Goal: Contribute content: Add original content to the website for others to see

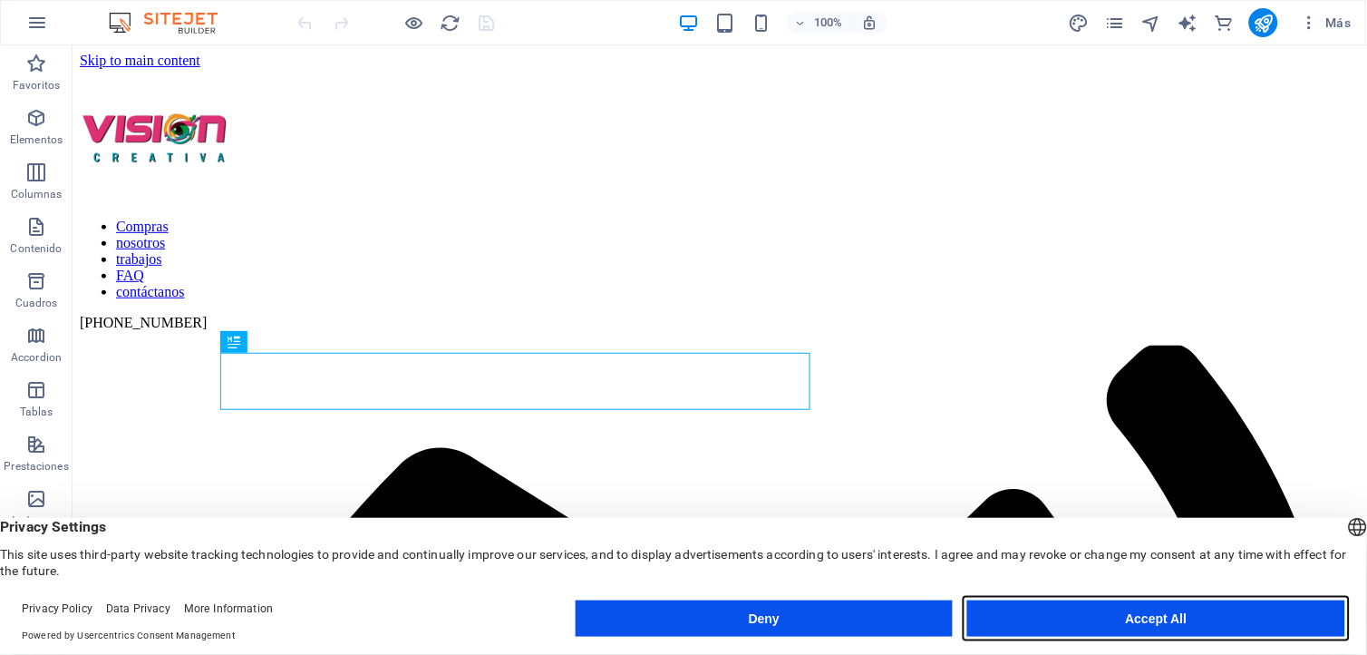
click at [1067, 627] on button "Accept All" at bounding box center [1156, 618] width 378 height 36
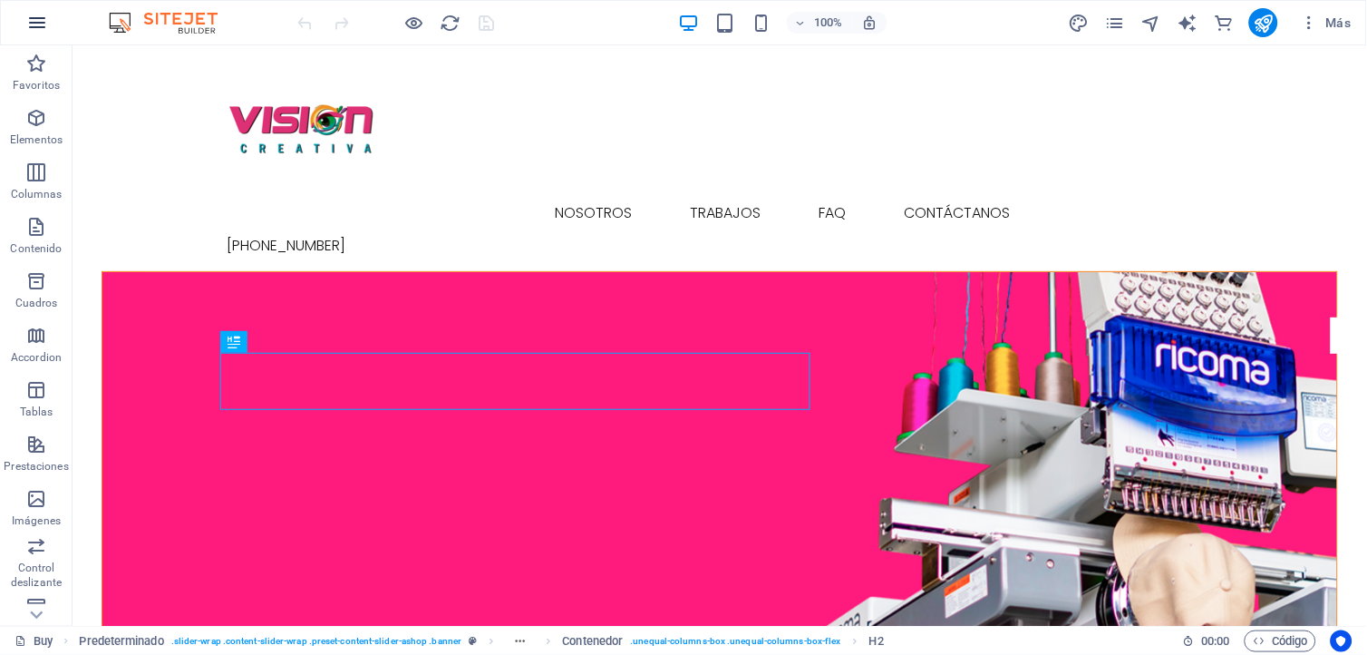
click at [40, 16] on icon "button" at bounding box center [37, 23] width 22 height 22
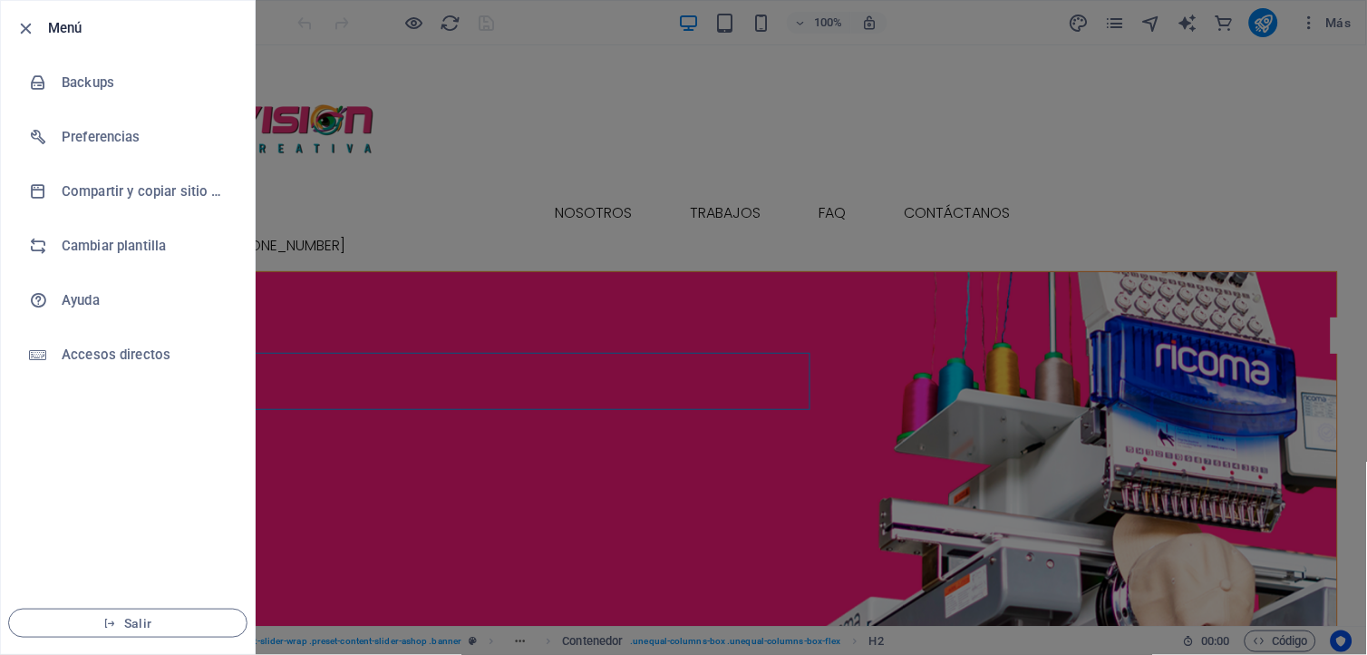
click at [509, 180] on div at bounding box center [683, 327] width 1367 height 655
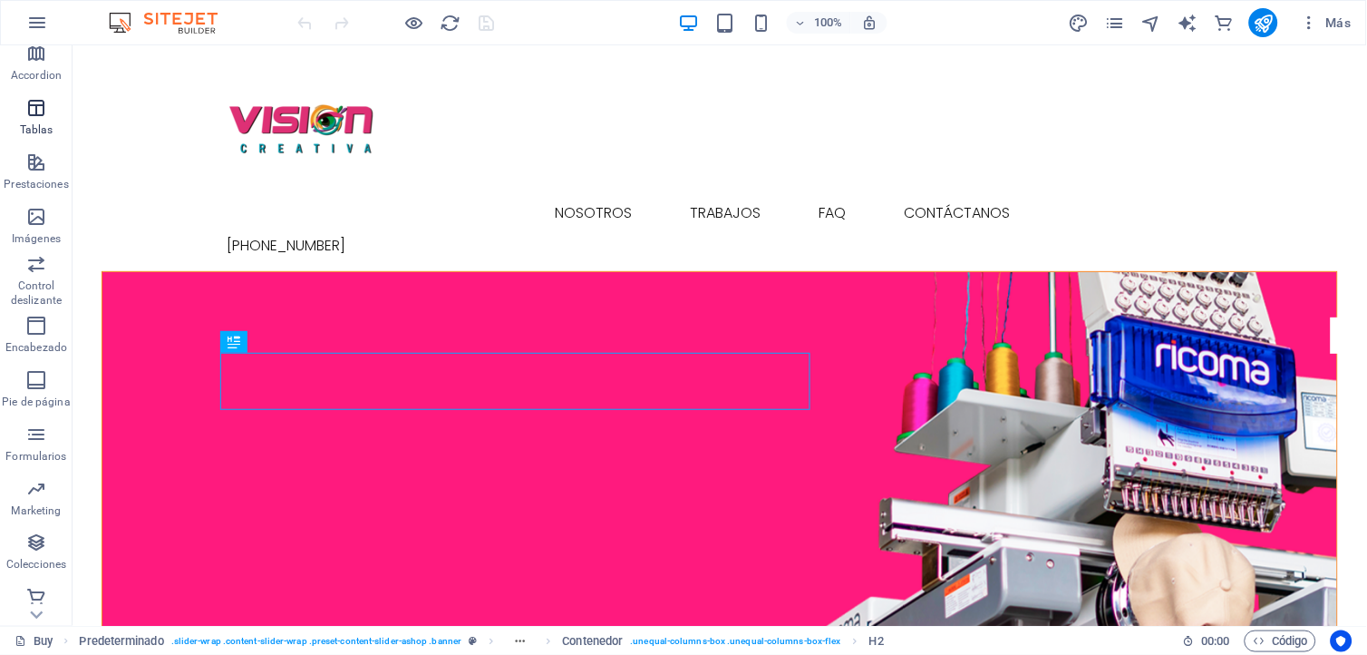
scroll to position [290, 0]
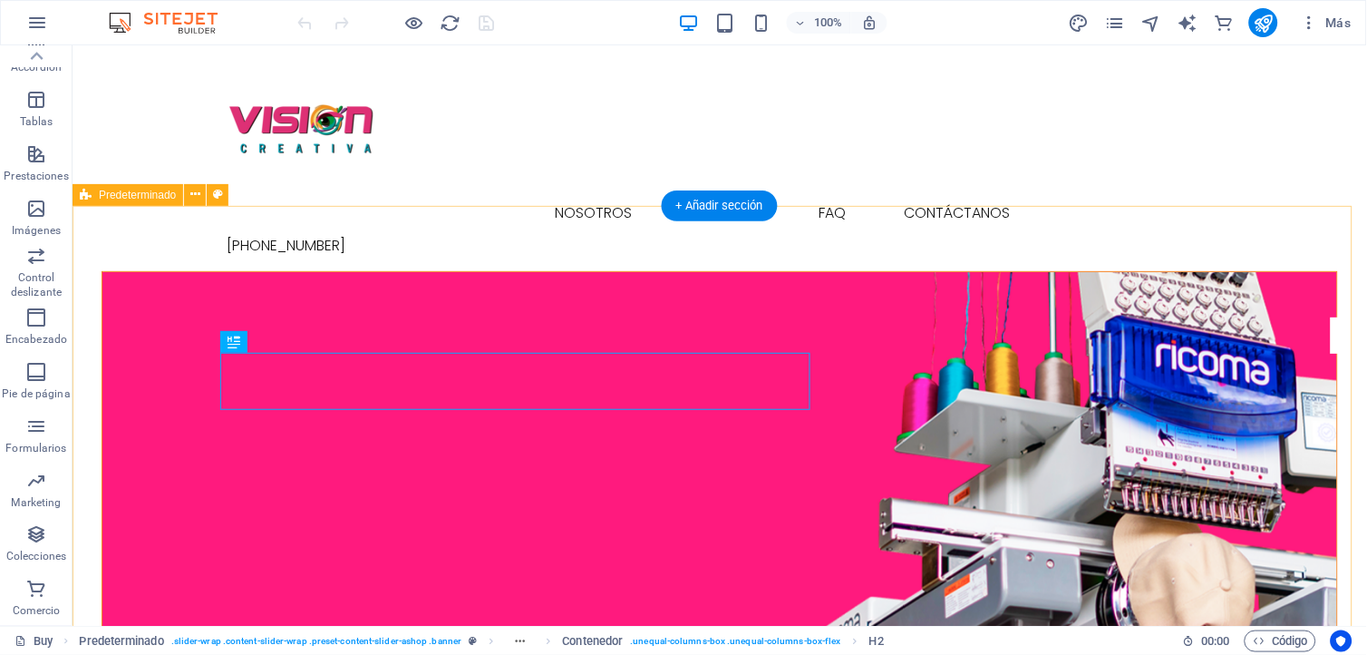
click at [348, 317] on figure at bounding box center [719, 488] width 1235 height 435
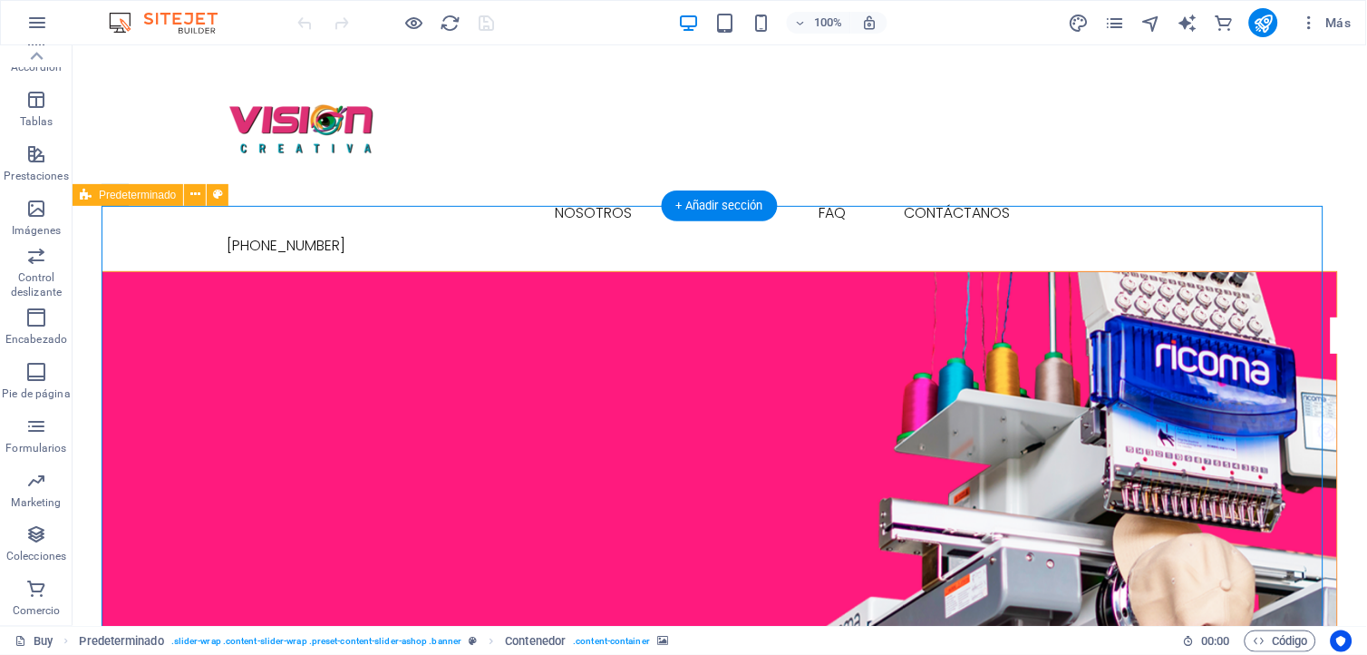
click at [369, 298] on figure at bounding box center [719, 488] width 1235 height 435
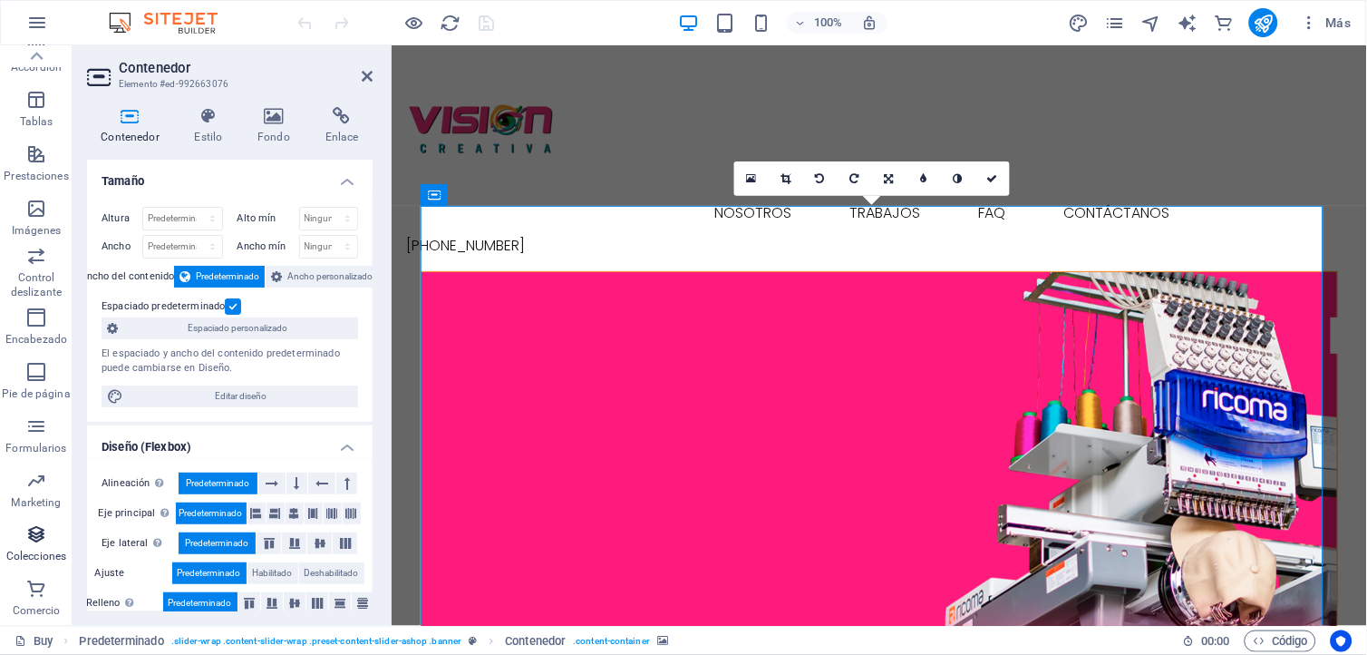
click at [32, 532] on icon "button" at bounding box center [36, 535] width 22 height 22
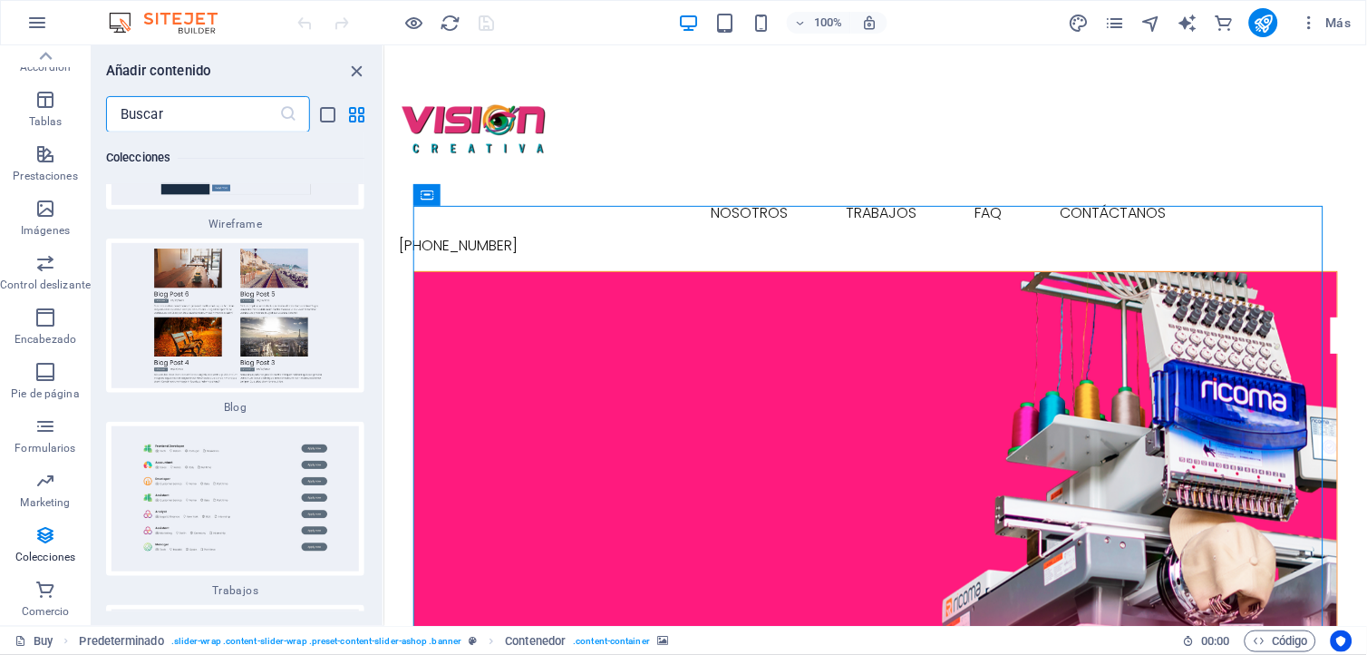
scroll to position [33751, 0]
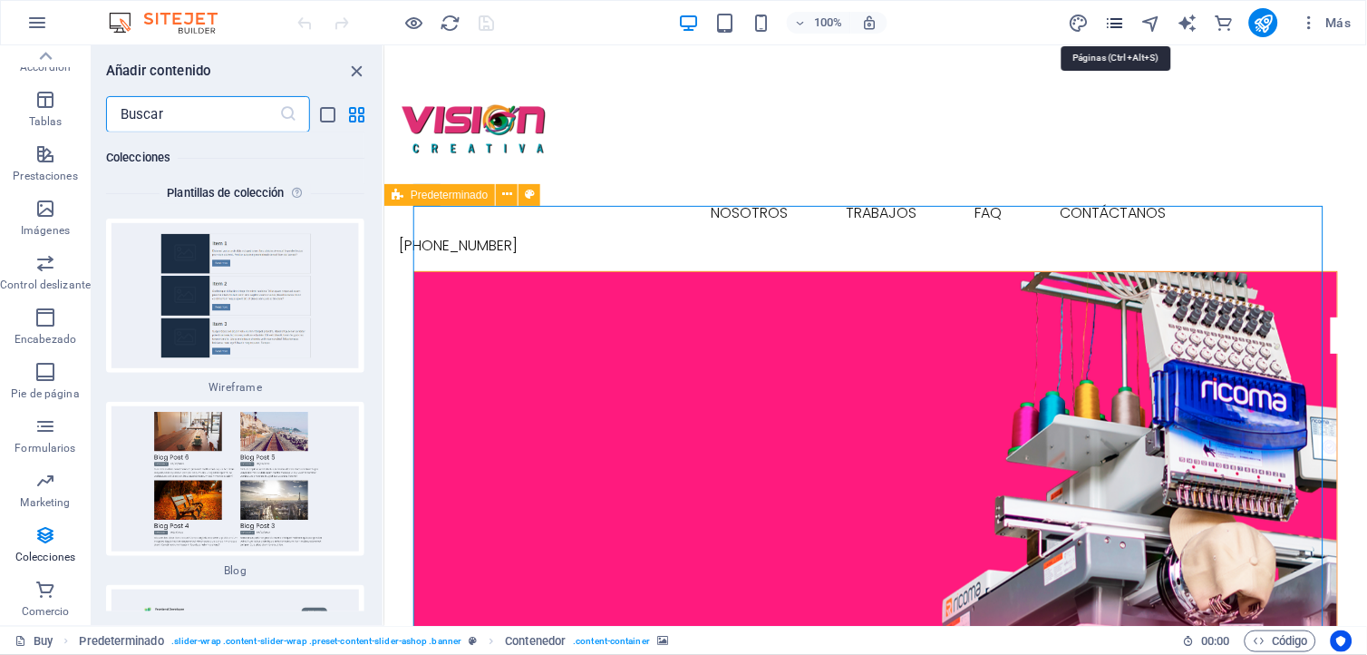
click at [1110, 21] on icon "pages" at bounding box center [1115, 23] width 21 height 21
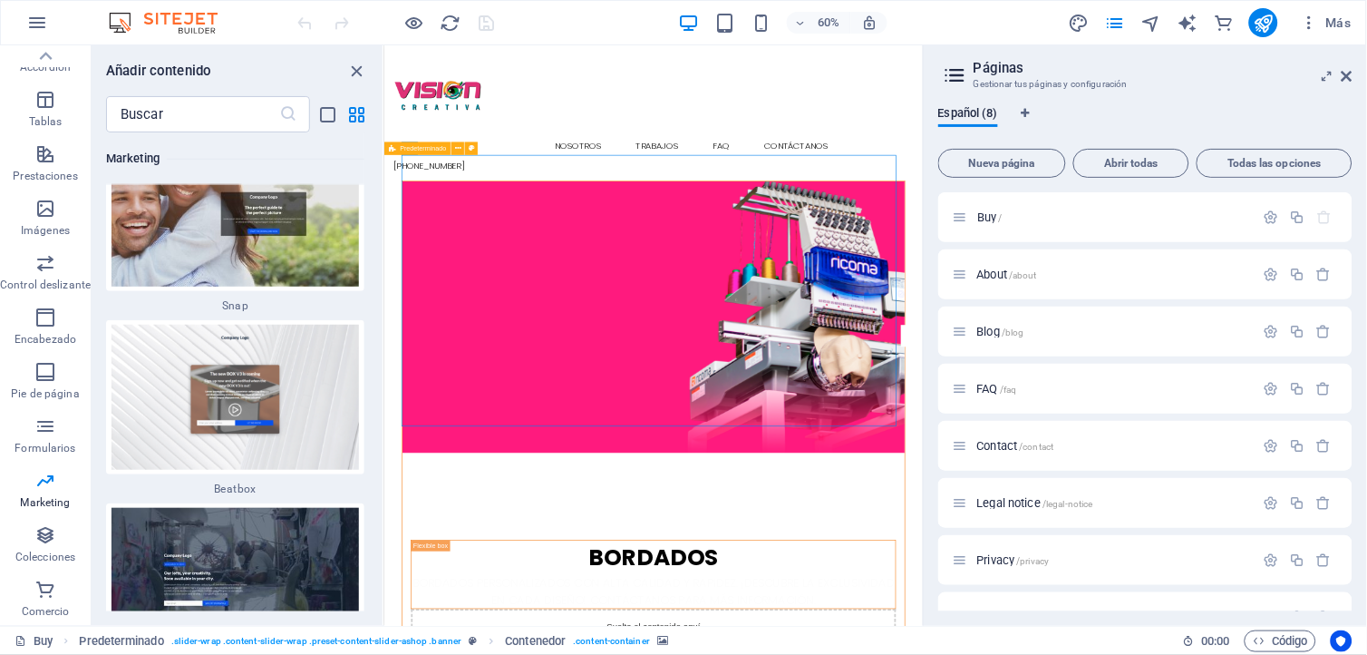
scroll to position [32743, 0]
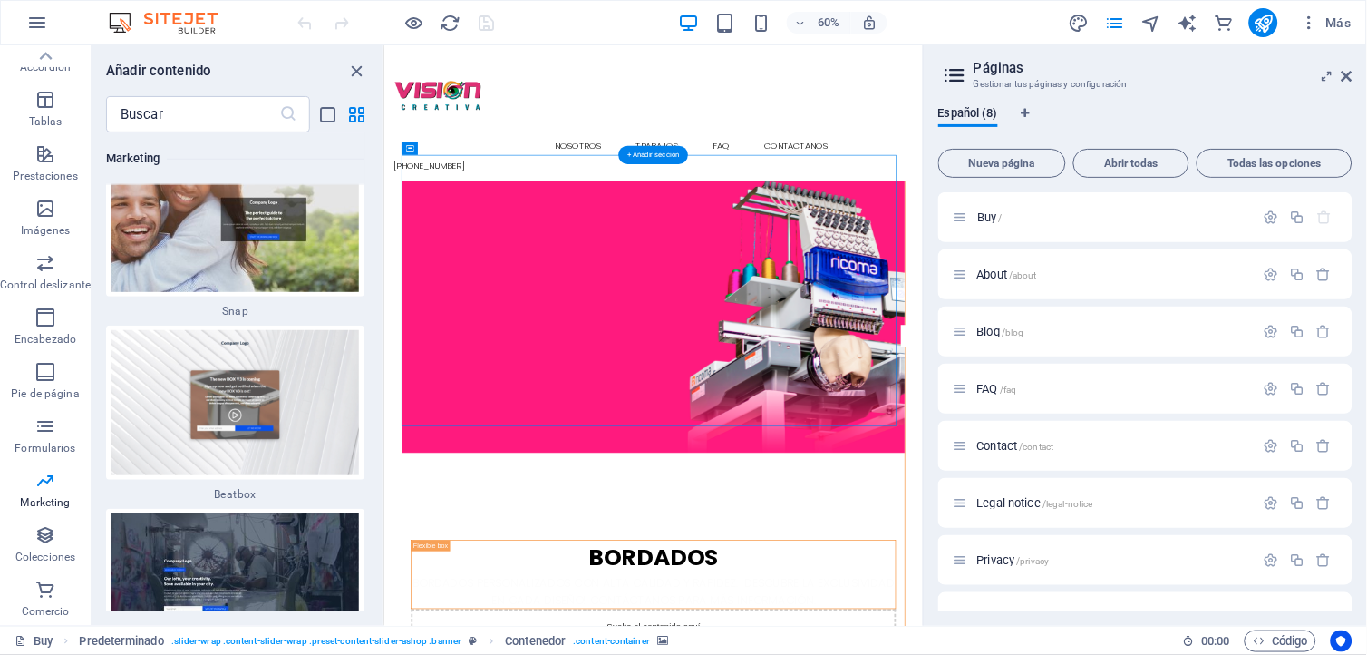
click at [1094, 291] on figure at bounding box center [832, 497] width 838 height 452
click at [681, 317] on figure at bounding box center [832, 497] width 838 height 452
click at [634, 301] on figure at bounding box center [832, 497] width 838 height 452
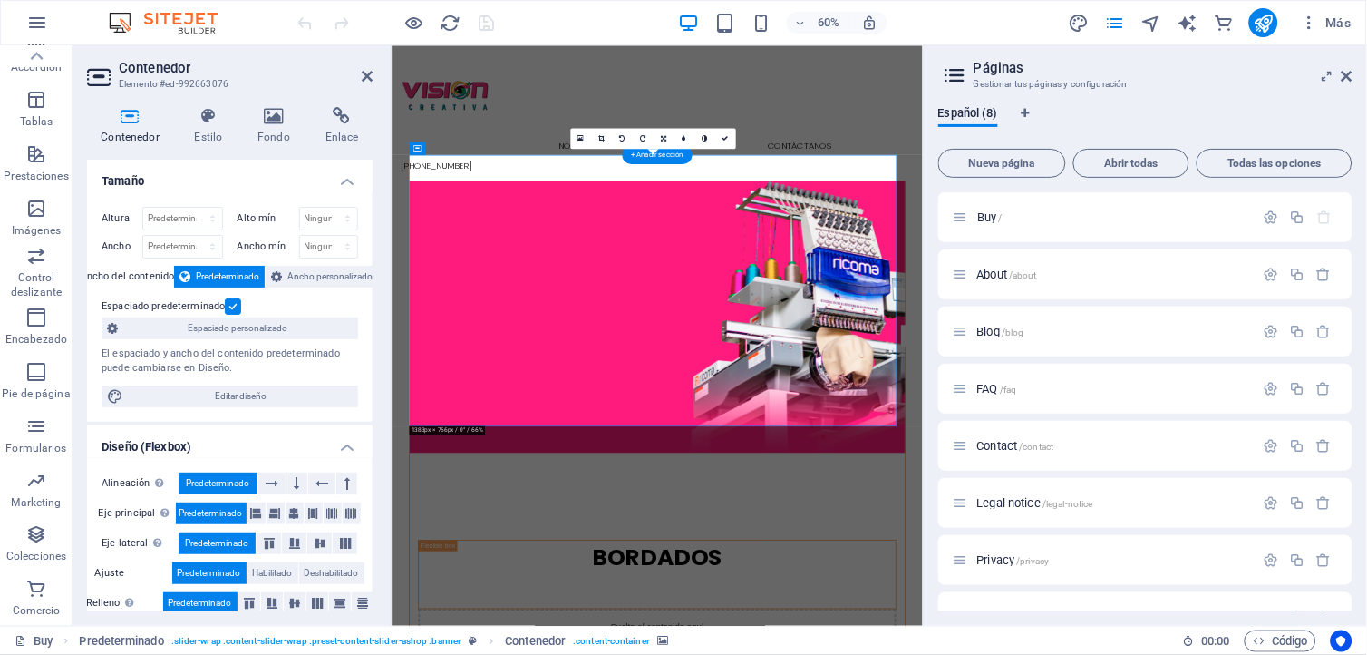
click at [631, 293] on figure at bounding box center [834, 497] width 826 height 452
click at [269, 122] on icon at bounding box center [274, 116] width 61 height 18
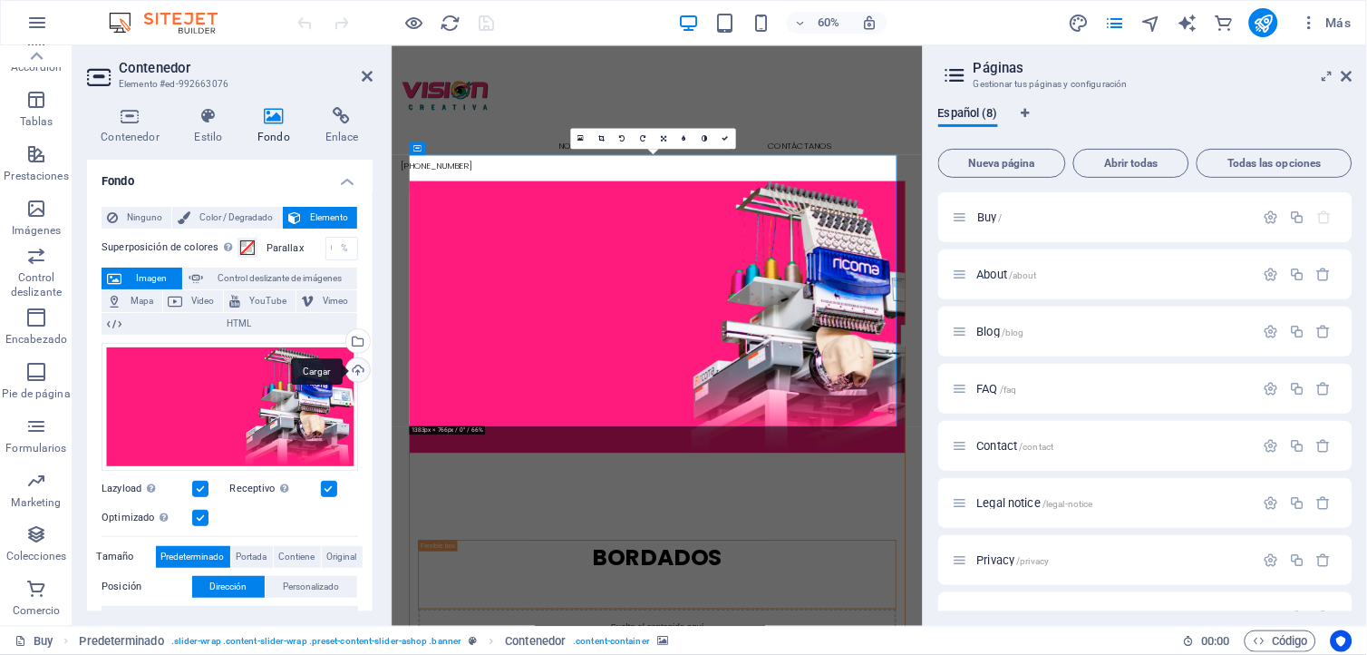
click at [352, 365] on div "Cargar" at bounding box center [356, 371] width 27 height 27
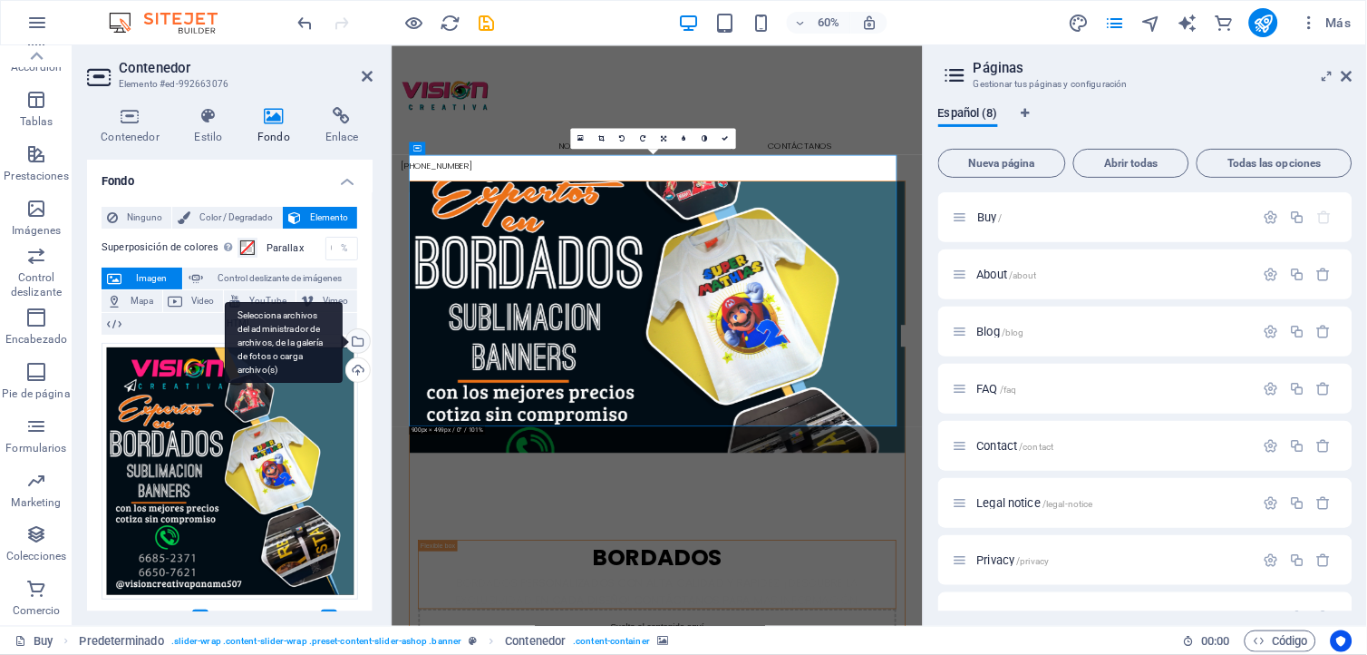
click at [343, 339] on div "Selecciona archivos del administrador de archivos, de la galería de fotos o car…" at bounding box center [284, 343] width 118 height 82
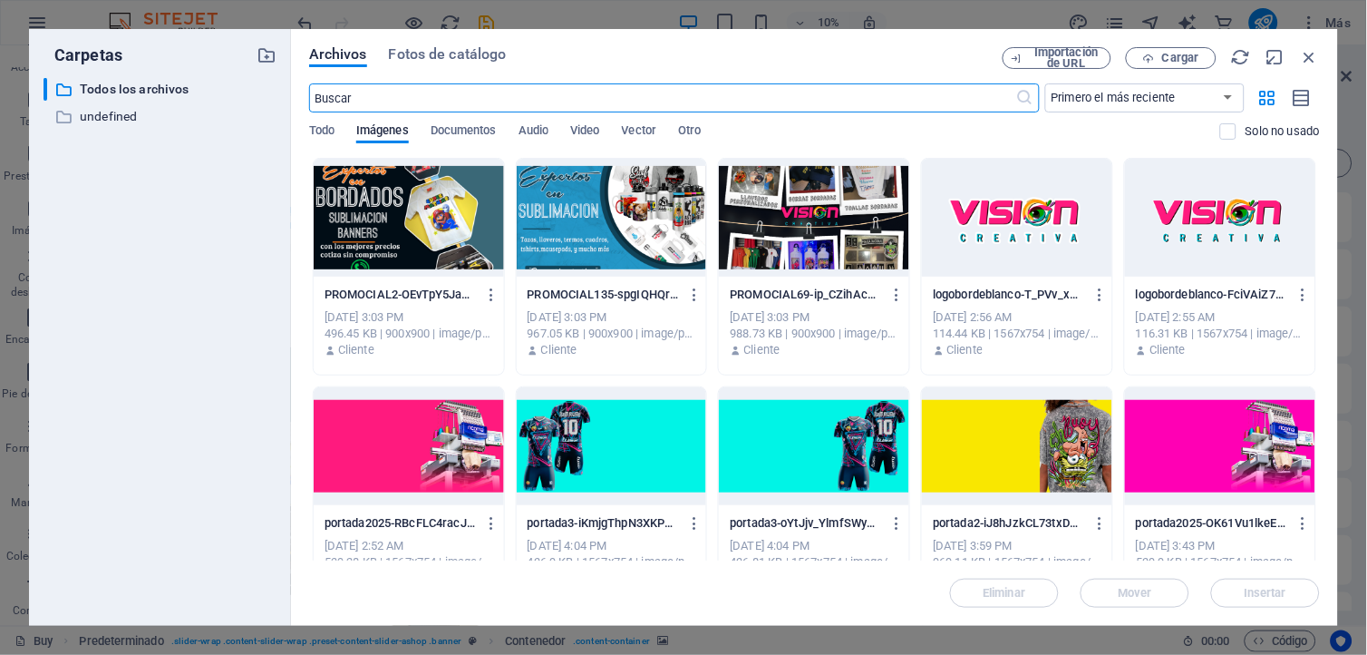
click at [1195, 446] on div at bounding box center [1220, 446] width 190 height 118
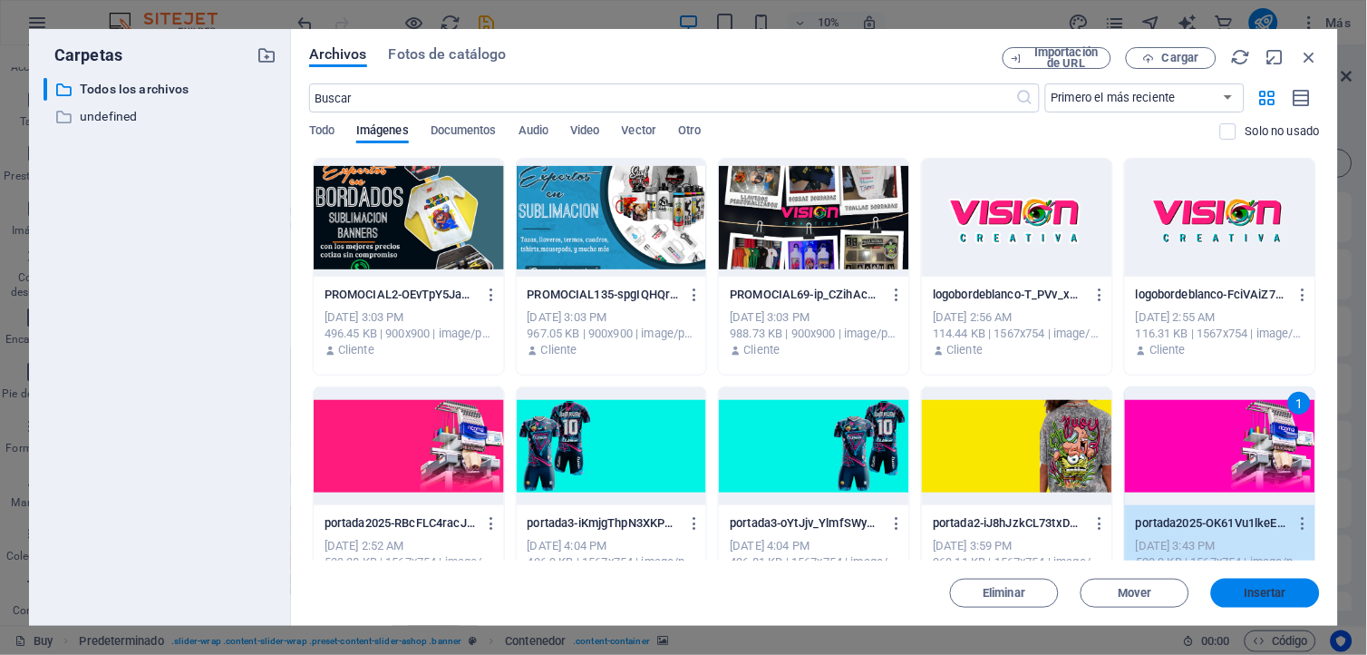
click at [1258, 588] on span "Insertar" at bounding box center [1266, 593] width 43 height 11
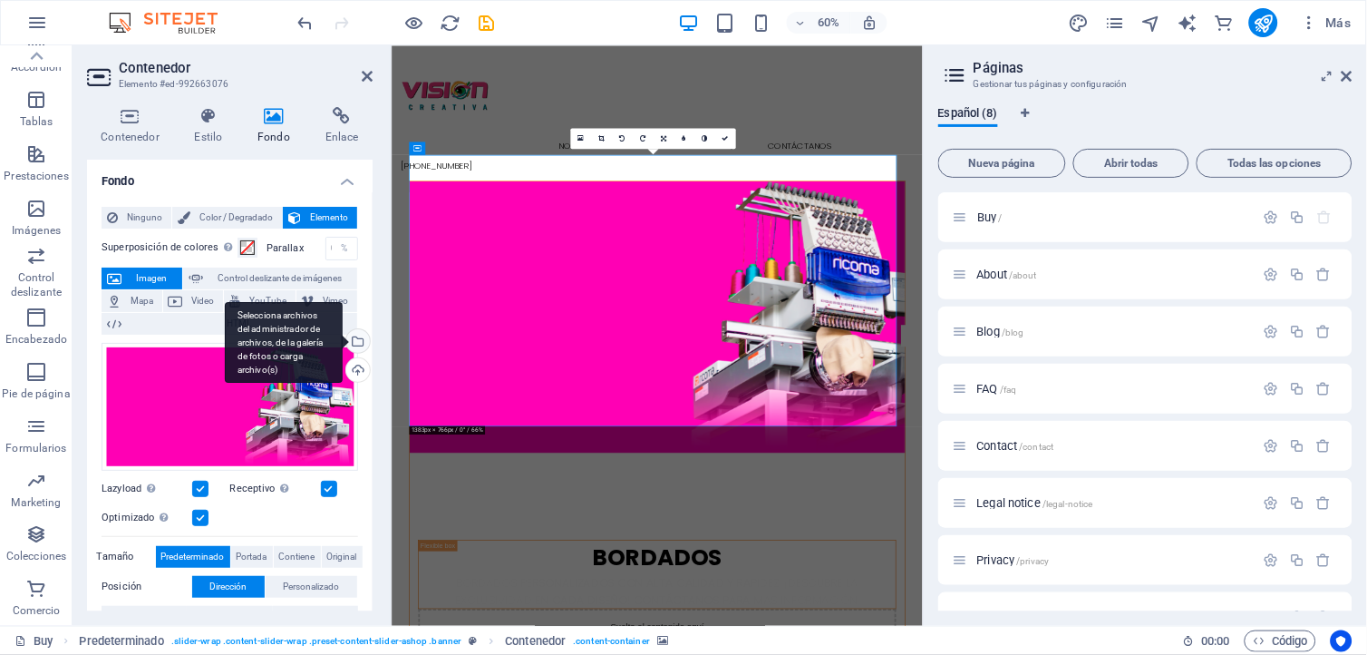
click at [356, 342] on div "Selecciona archivos del administrador de archivos, de la galería de fotos o car…" at bounding box center [356, 342] width 27 height 27
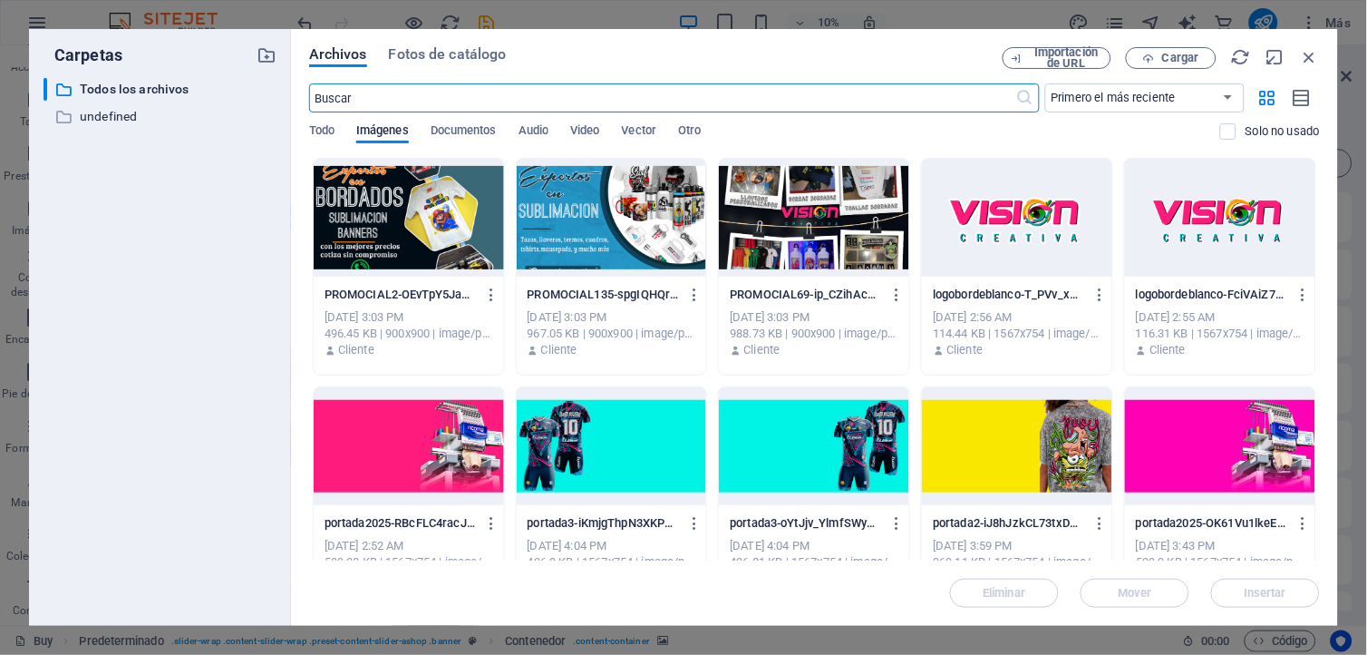
click at [408, 442] on div at bounding box center [409, 446] width 190 height 118
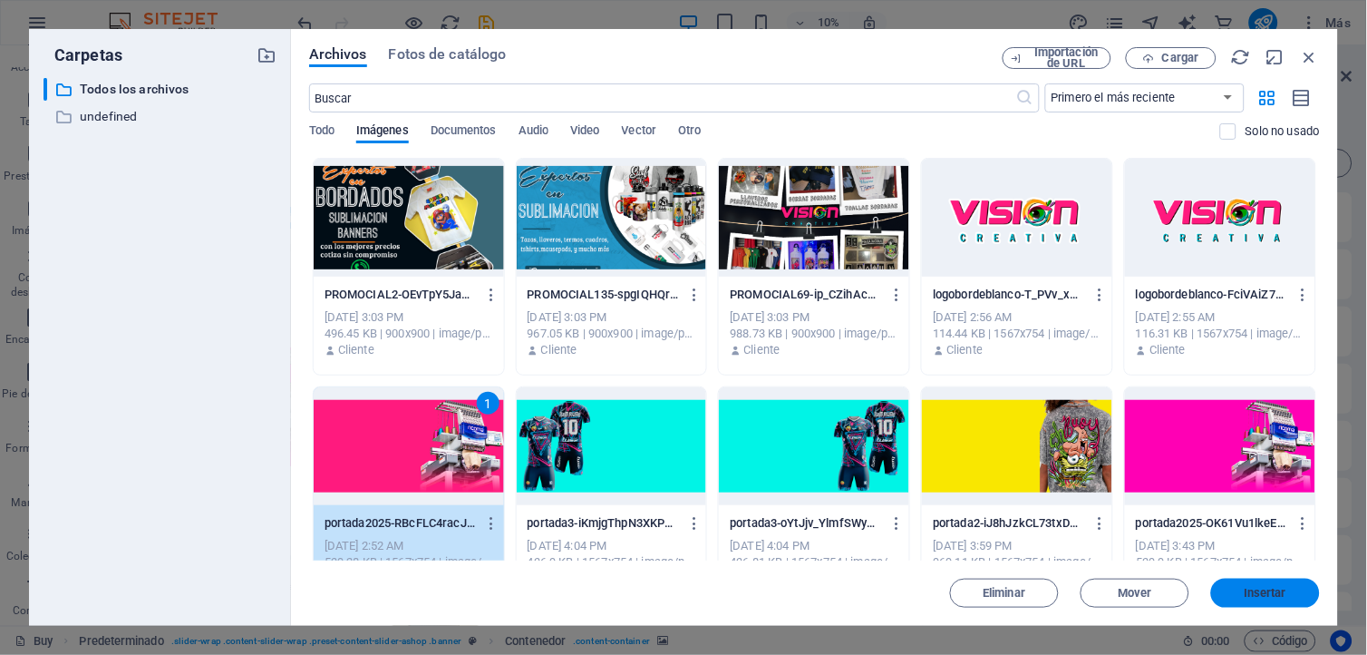
click at [1272, 598] on span "Insertar" at bounding box center [1266, 593] width 43 height 11
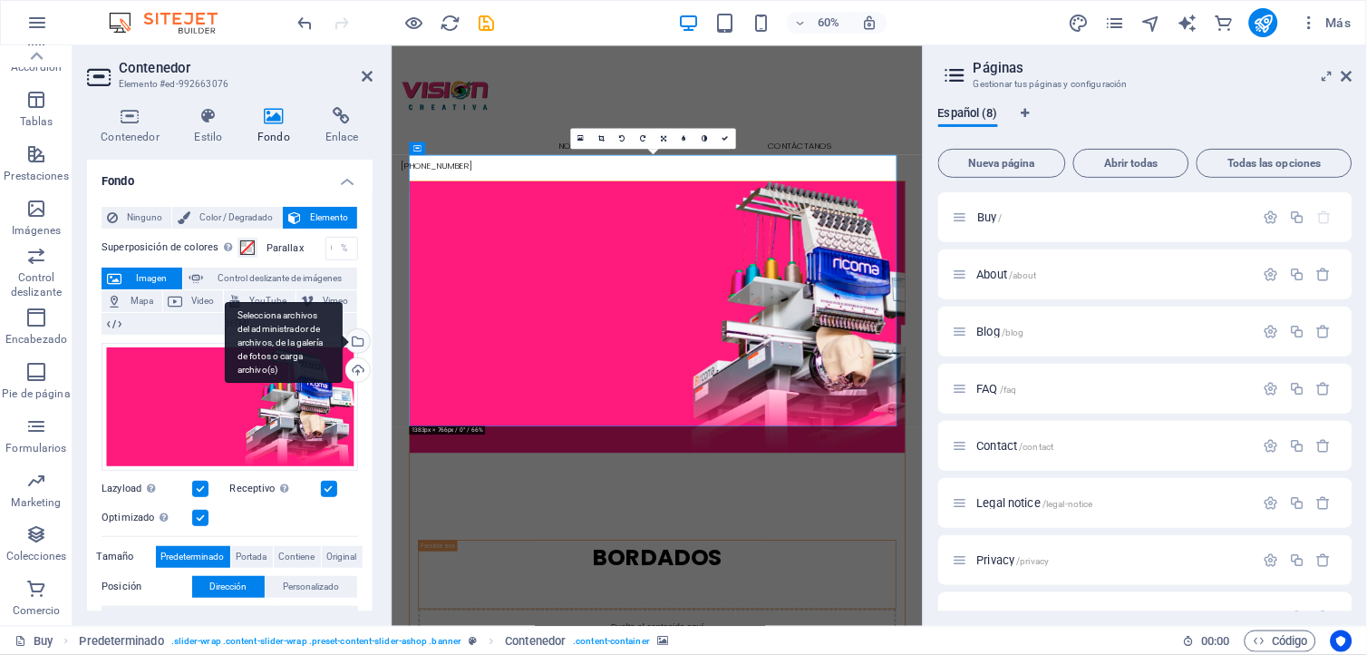
click at [356, 337] on div "Selecciona archivos del administrador de archivos, de la galería de fotos o car…" at bounding box center [356, 342] width 27 height 27
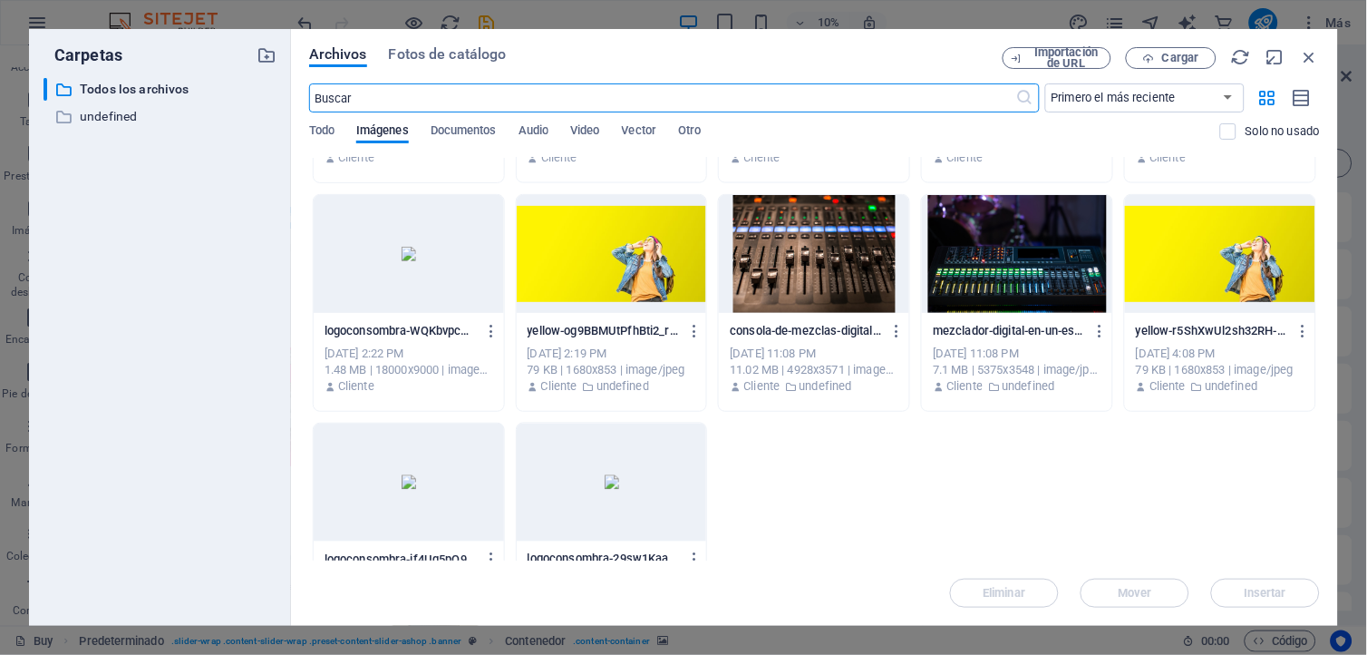
scroll to position [628, 0]
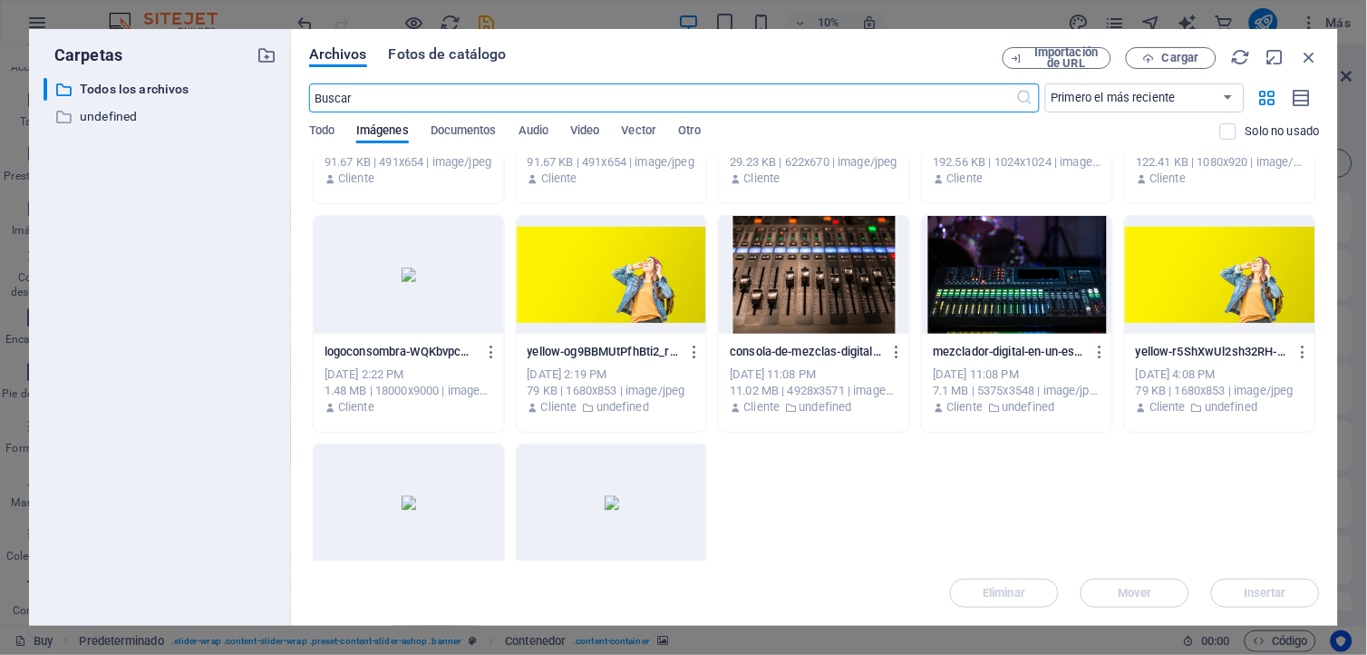
click at [471, 57] on span "Fotos de catálogo" at bounding box center [448, 55] width 118 height 22
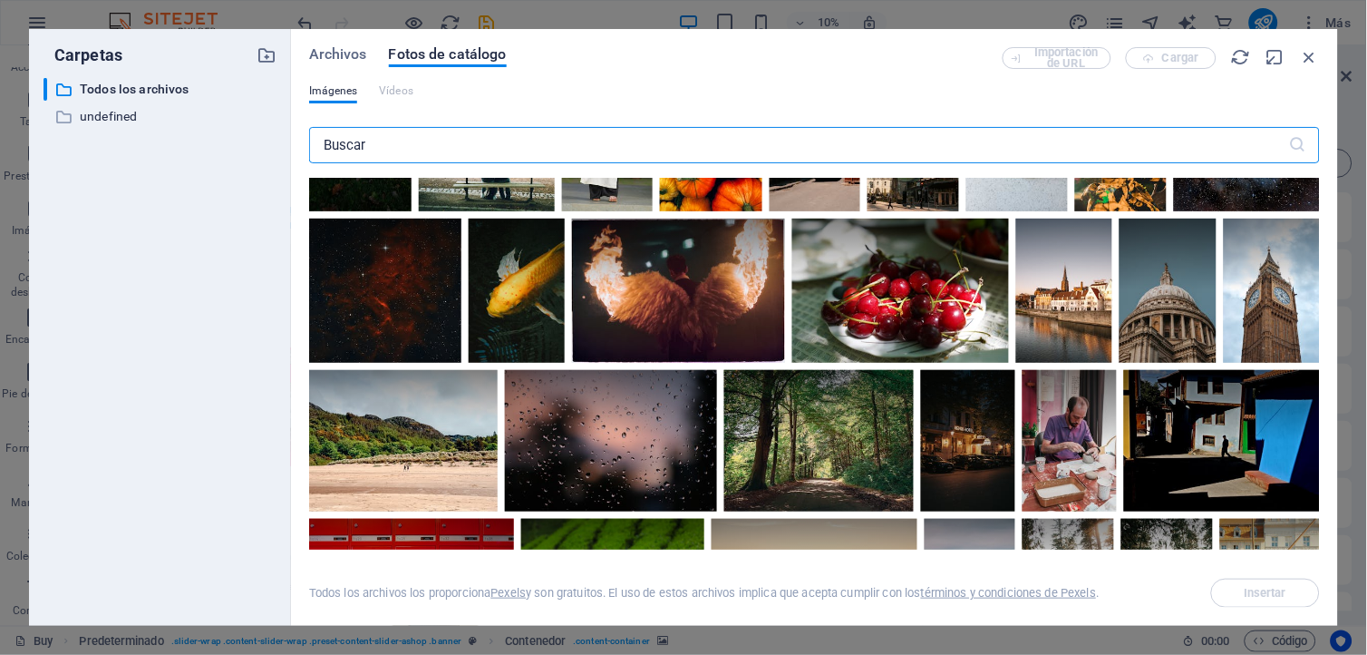
scroll to position [604, 0]
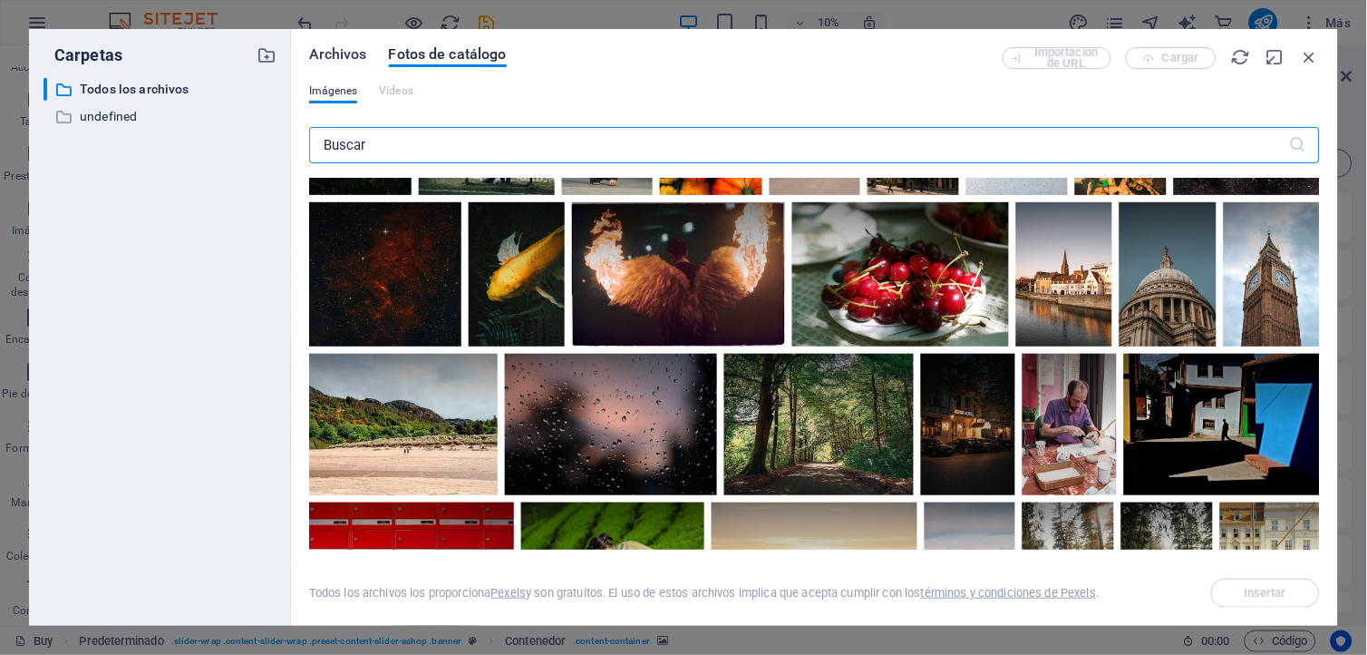
click at [345, 54] on span "Archivos" at bounding box center [338, 55] width 58 height 22
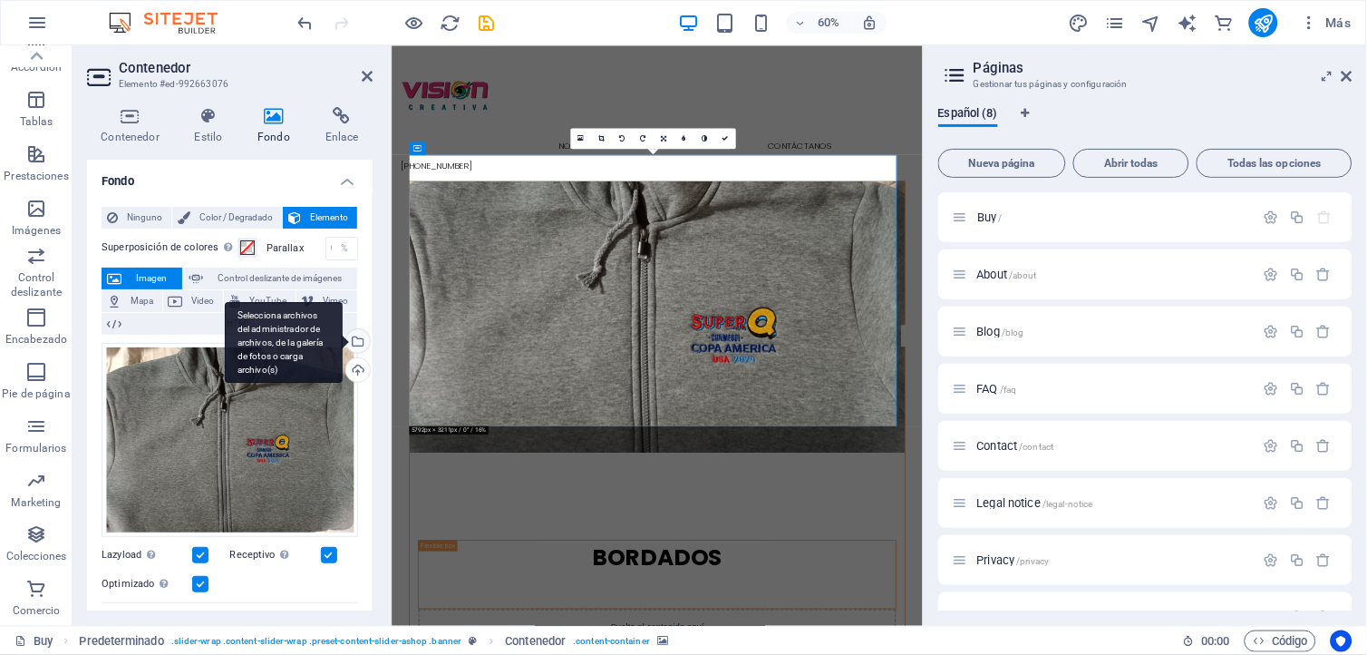
click at [343, 342] on div "Selecciona archivos del administrador de archivos, de la galería de fotos o car…" at bounding box center [284, 343] width 118 height 82
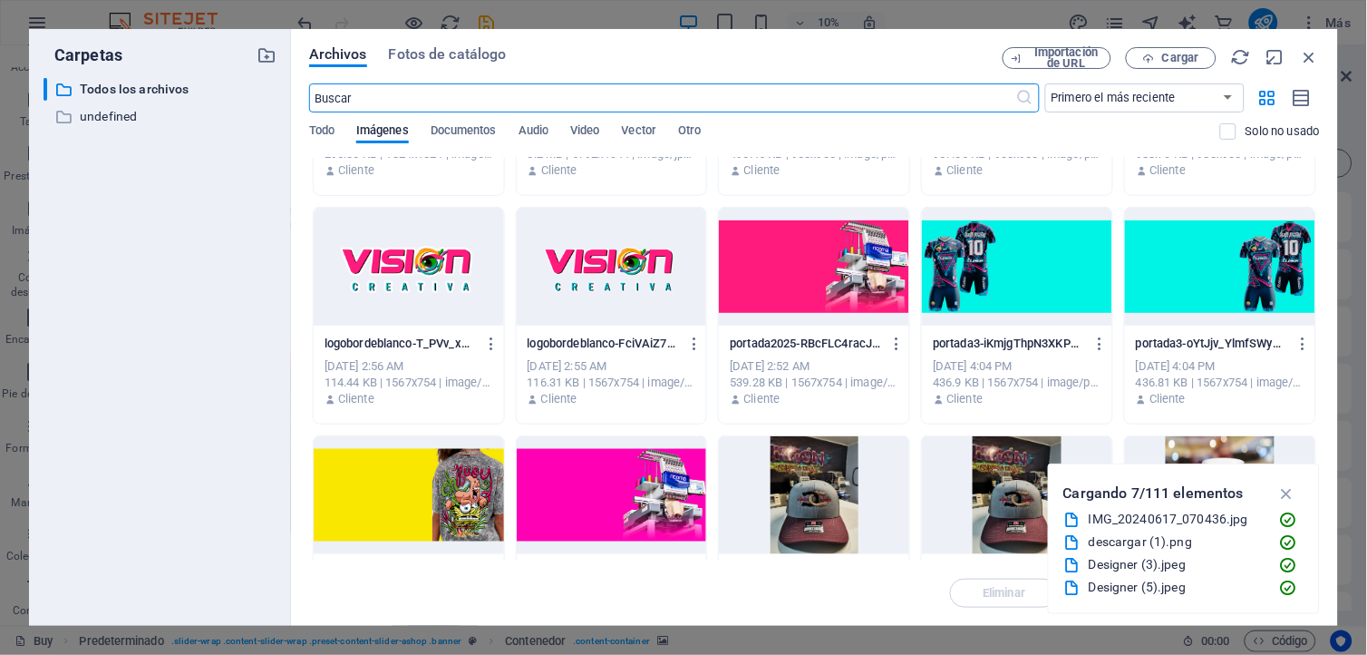
scroll to position [403, 0]
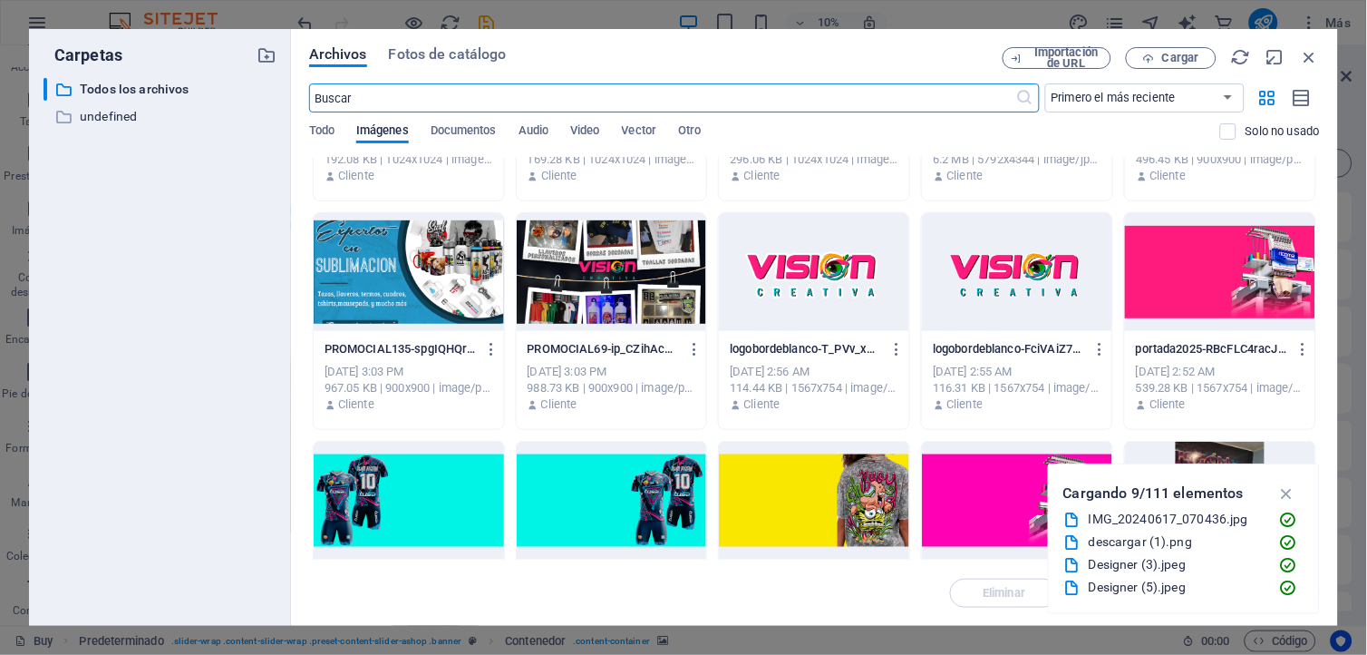
click at [1152, 284] on div at bounding box center [1220, 272] width 190 height 118
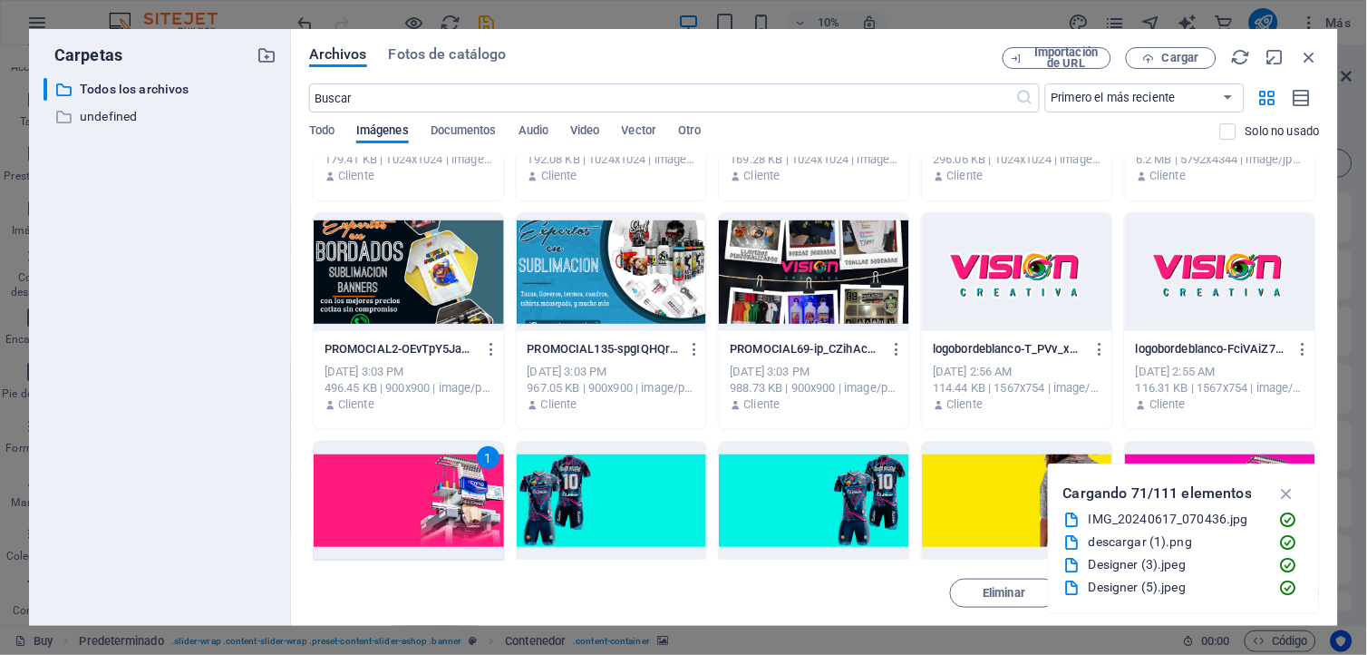
scroll to position [3374, 0]
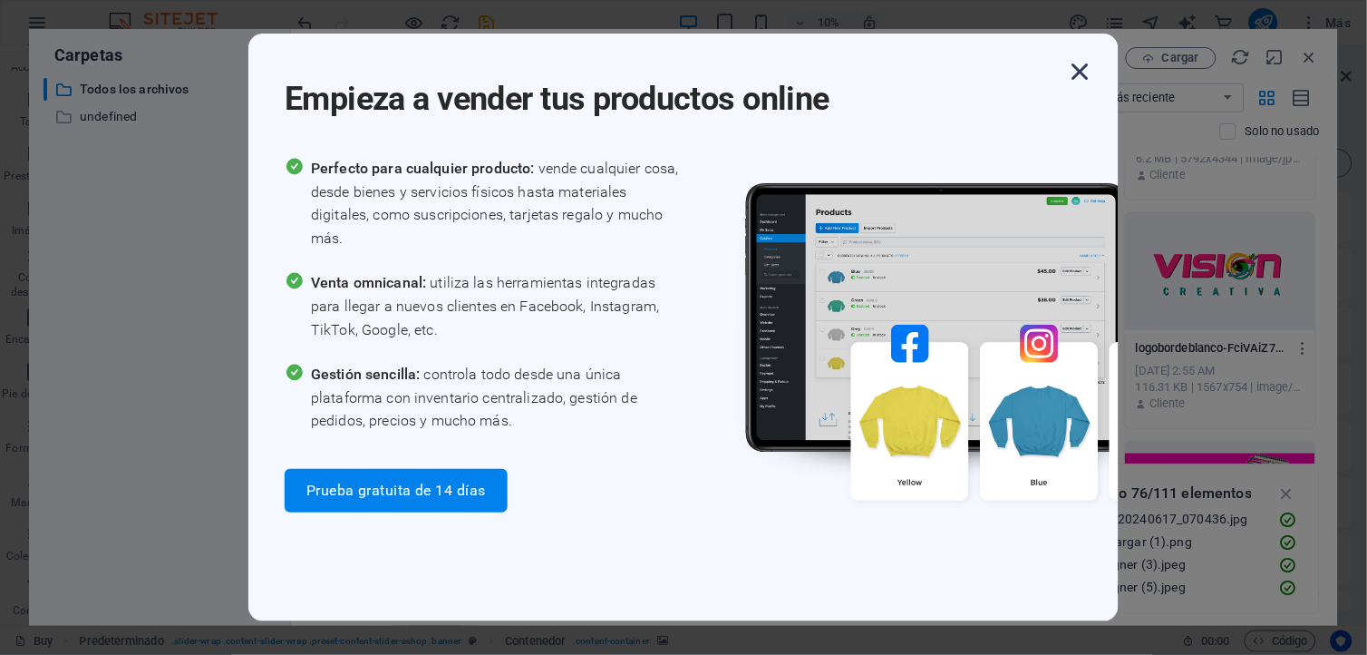
click at [1074, 65] on icon "button" at bounding box center [1080, 71] width 33 height 33
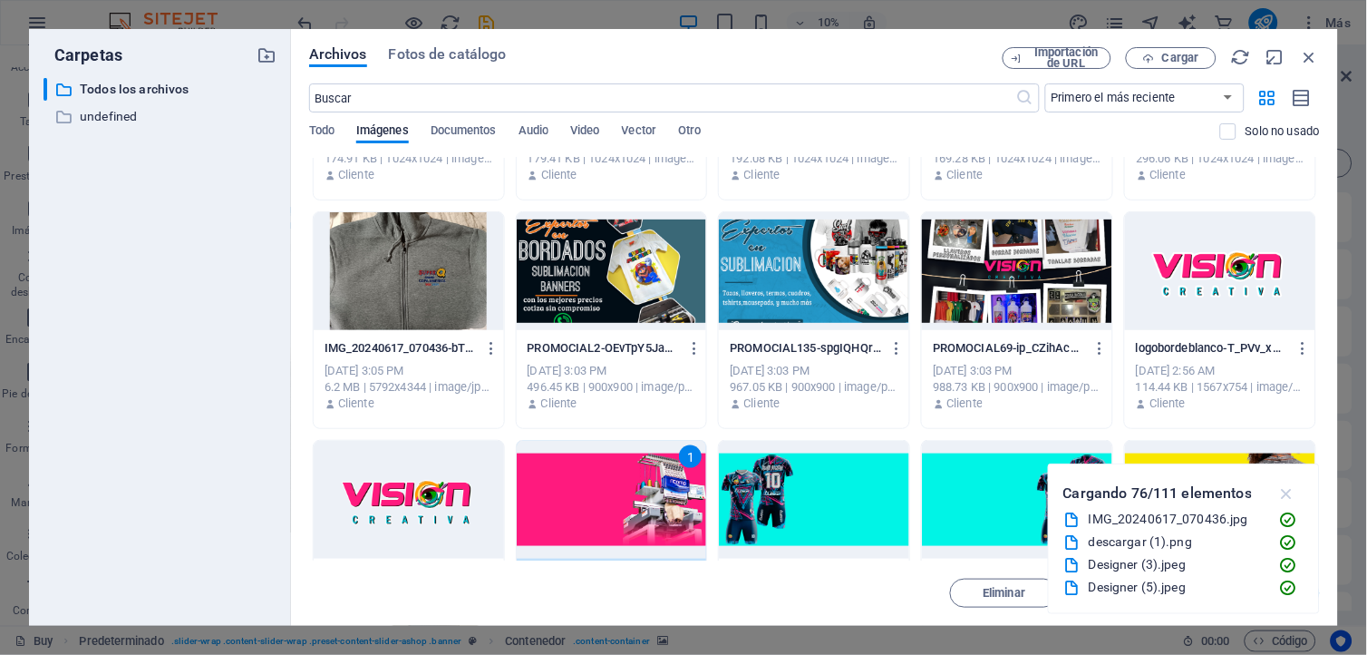
scroll to position [3602, 0]
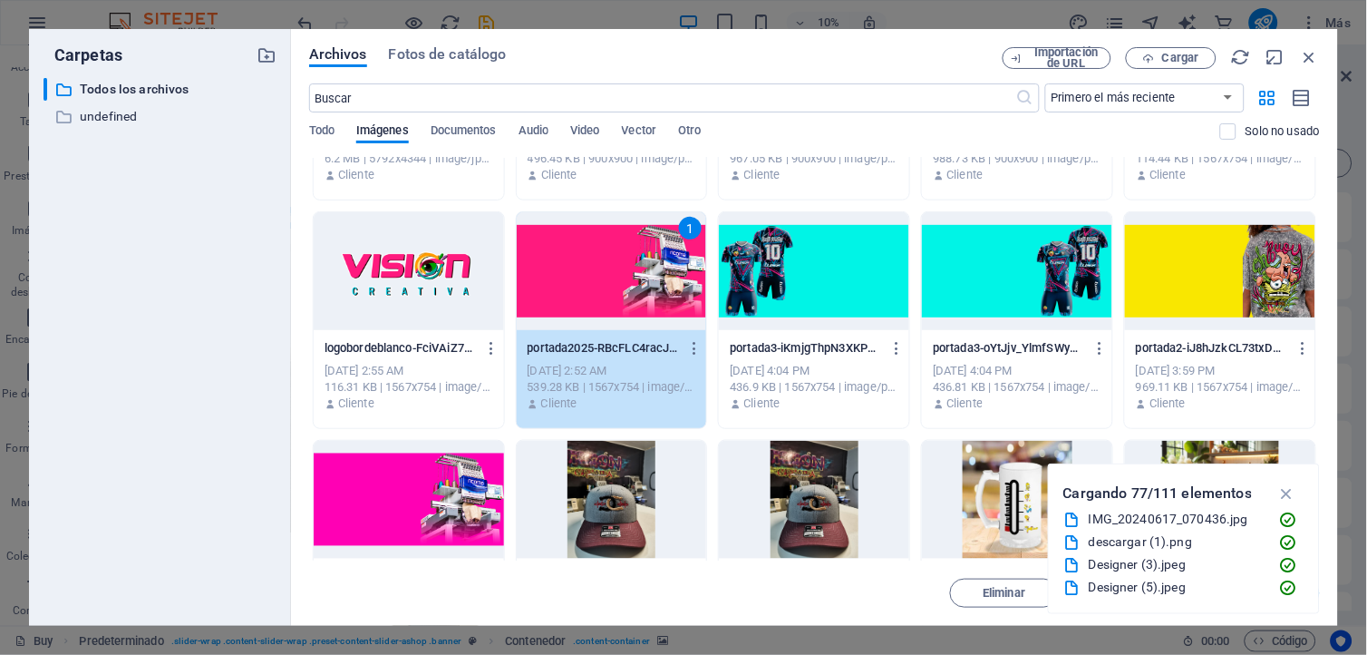
click at [827, 602] on div "Eliminar Mover Insertar" at bounding box center [814, 583] width 1011 height 47
click at [355, 485] on div at bounding box center [409, 500] width 190 height 118
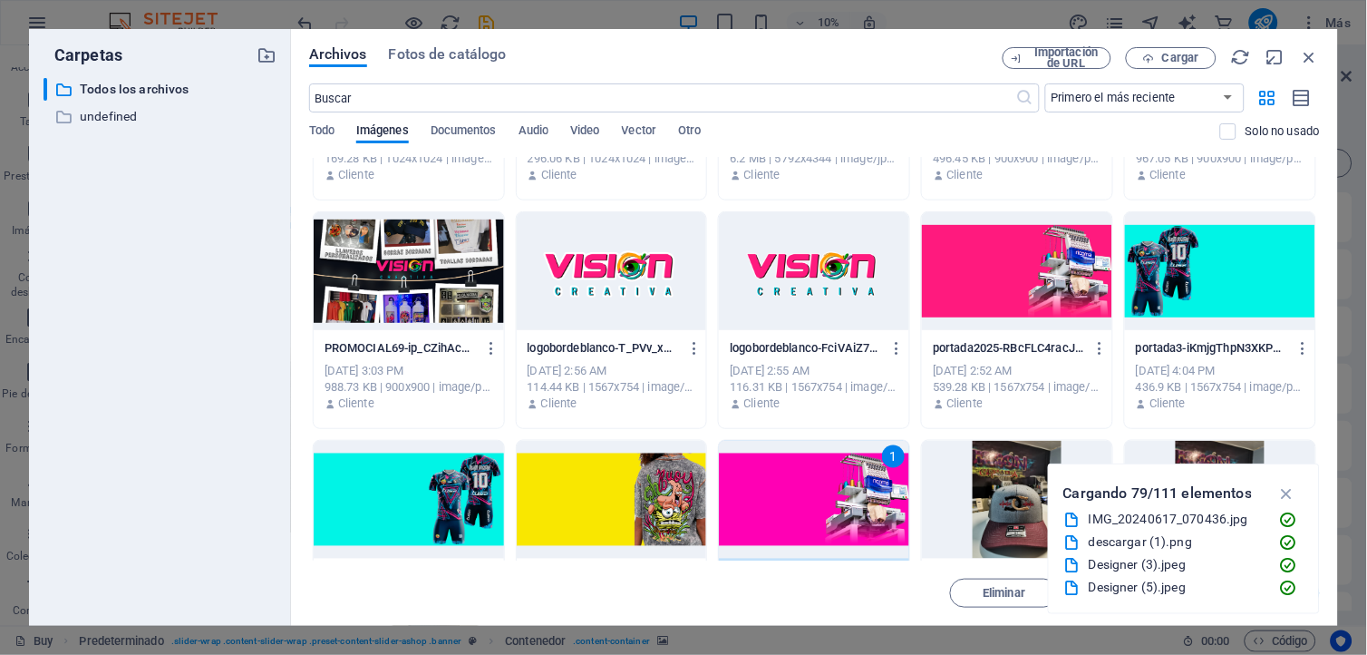
click at [988, 263] on div at bounding box center [1017, 271] width 190 height 118
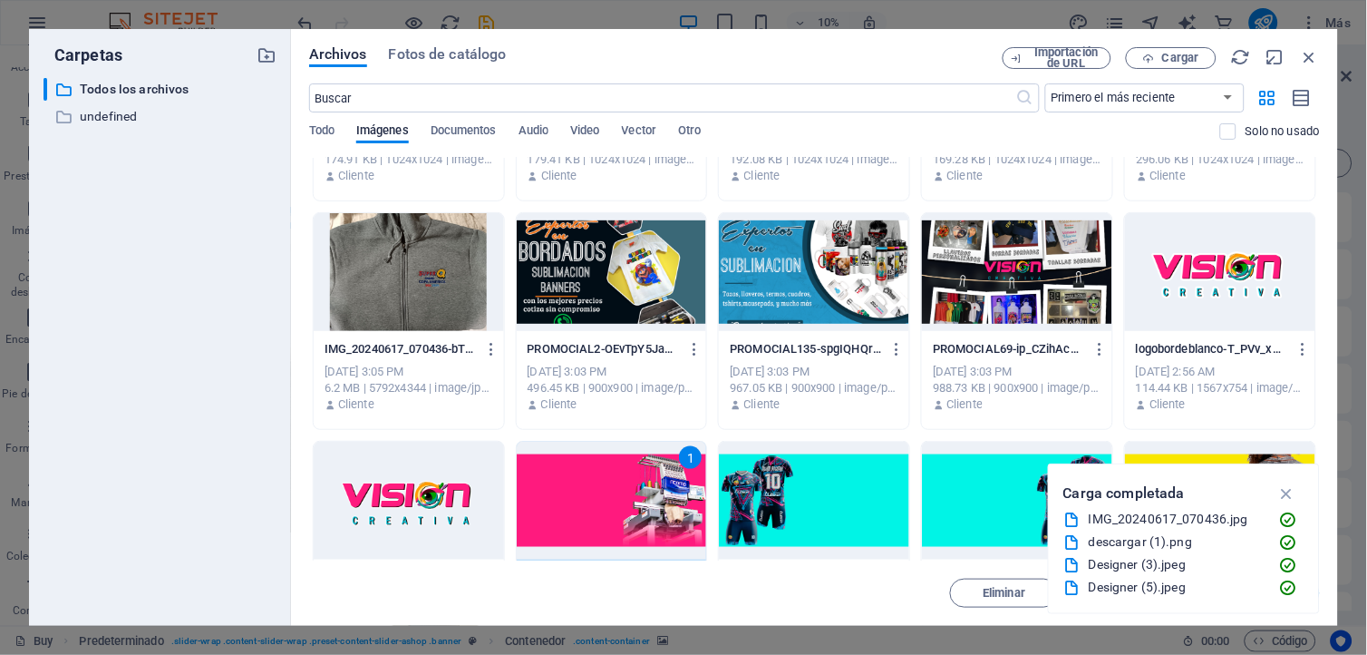
scroll to position [5201, 0]
